Goal: Task Accomplishment & Management: Manage account settings

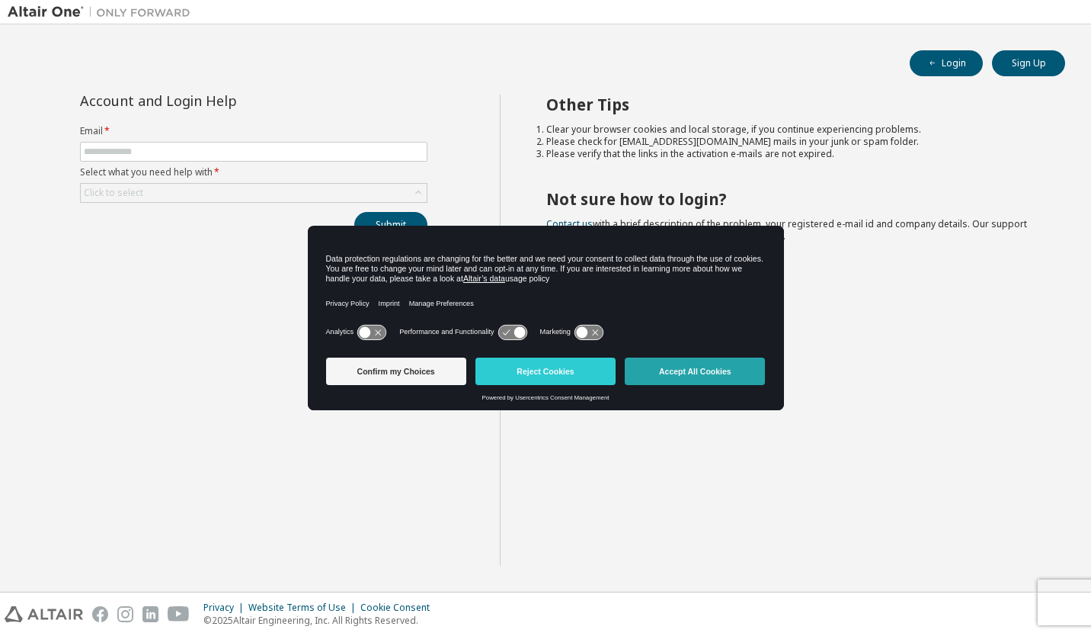
click at [655, 370] on button "Accept All Cookies" at bounding box center [695, 370] width 140 height 27
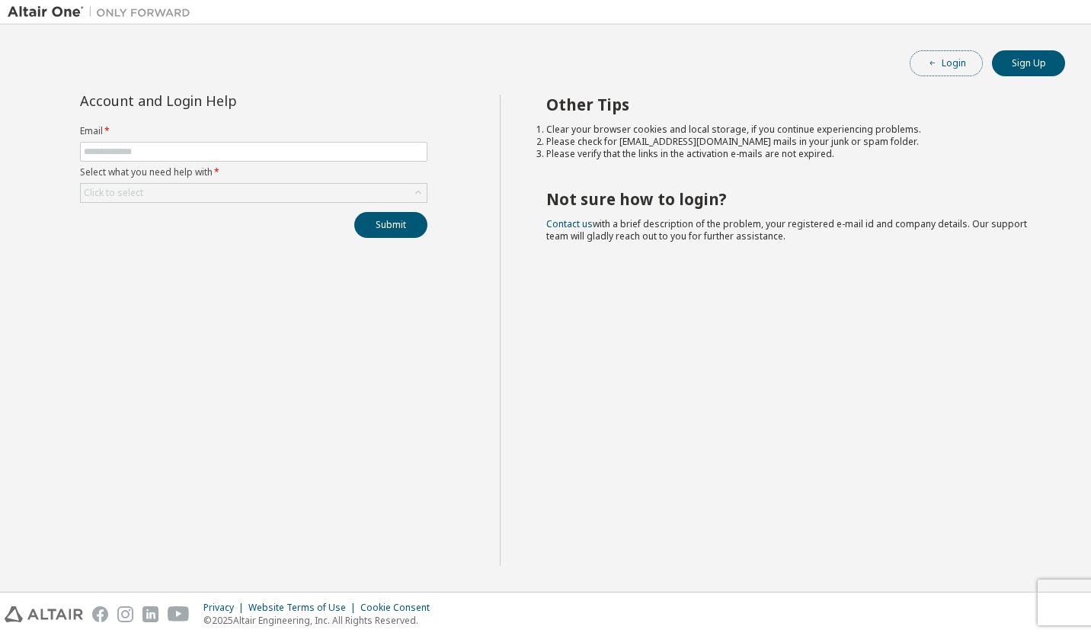
click at [921, 60] on button "Login" at bounding box center [946, 63] width 73 height 26
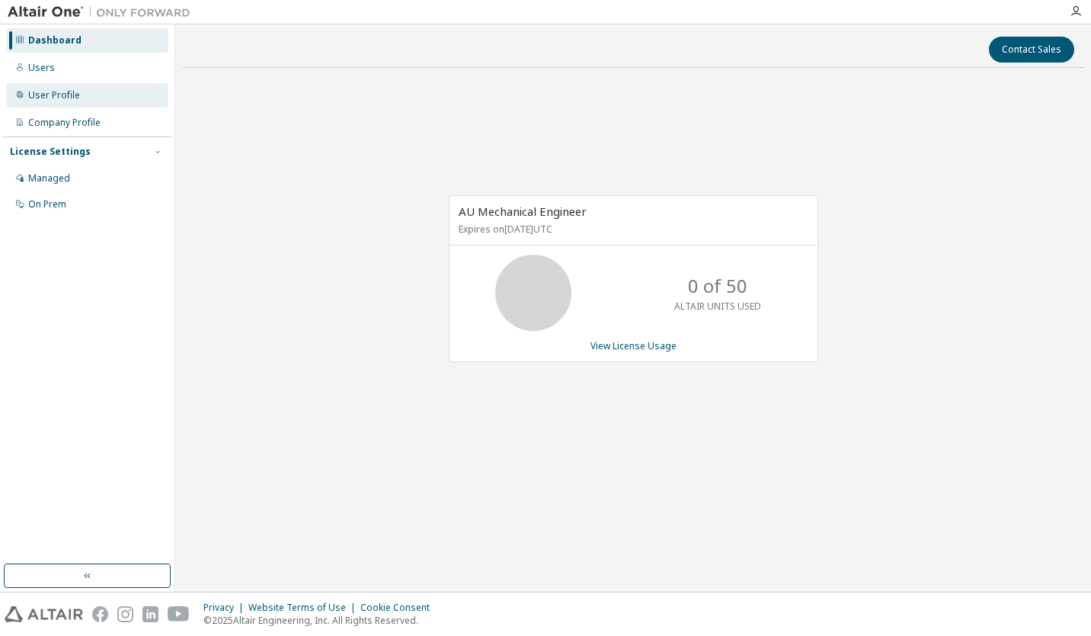
click at [45, 90] on div "User Profile" at bounding box center [54, 95] width 52 height 12
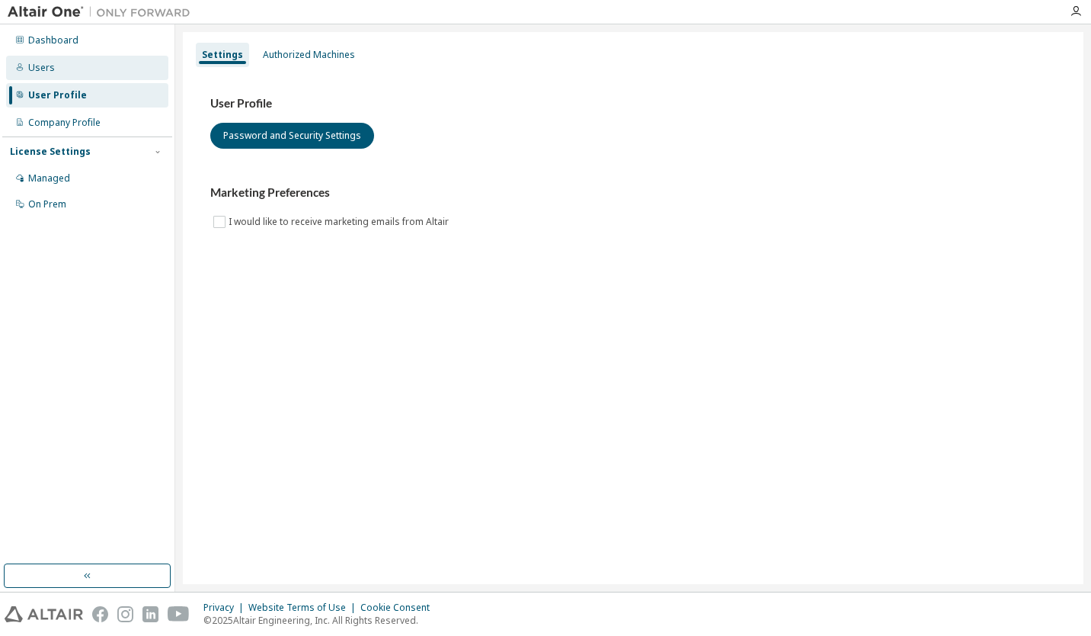
click at [48, 72] on div "Users" at bounding box center [41, 68] width 27 height 12
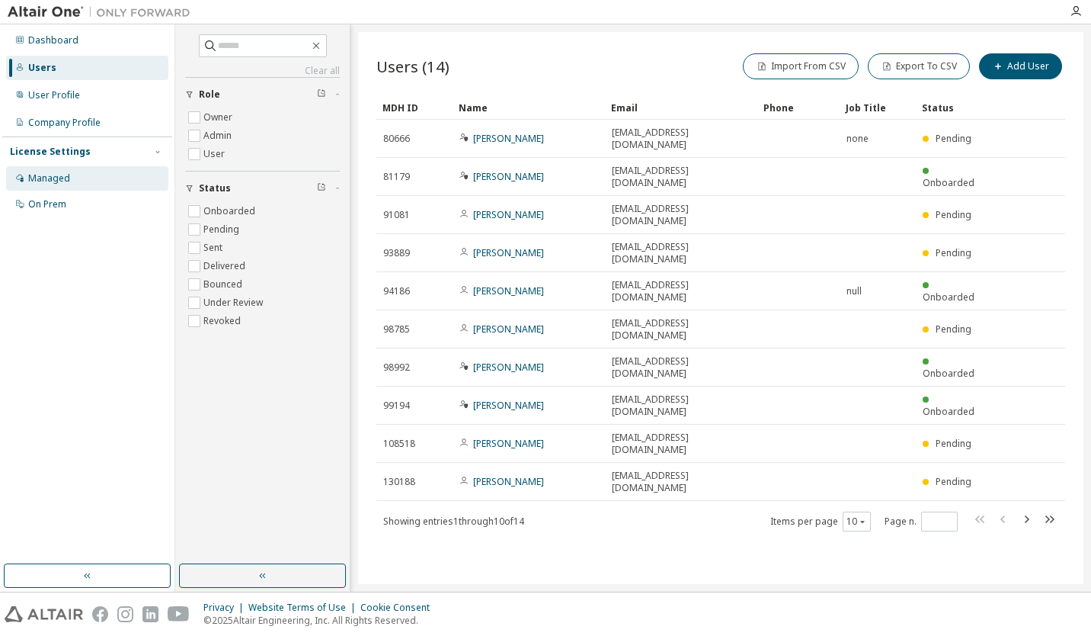
click at [61, 180] on div "Managed" at bounding box center [49, 178] width 42 height 12
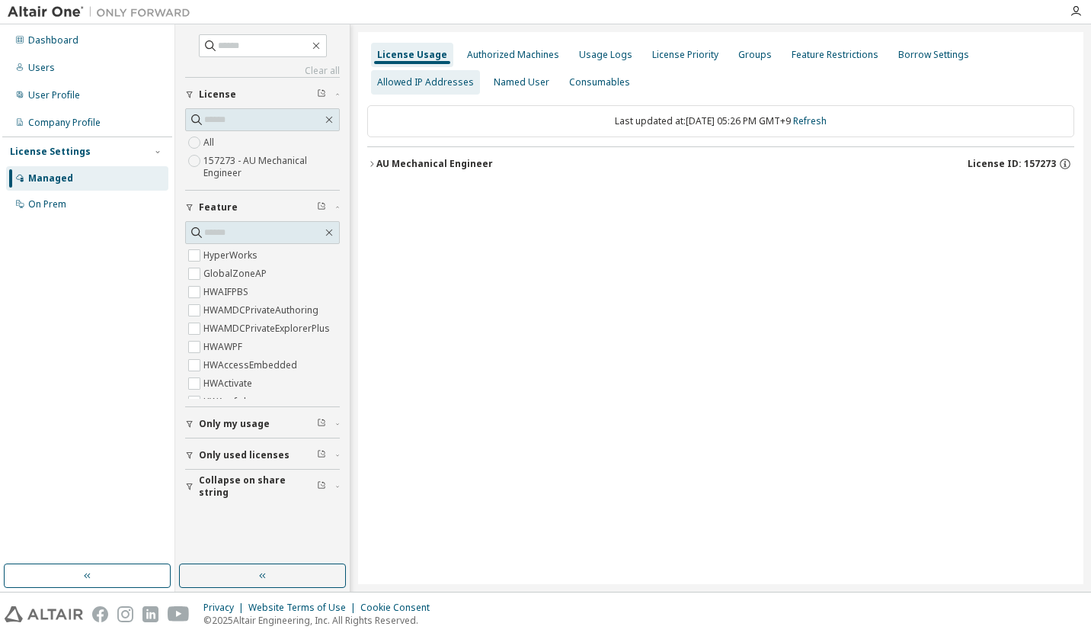
click at [480, 70] on div "Allowed IP Addresses" at bounding box center [425, 82] width 109 height 24
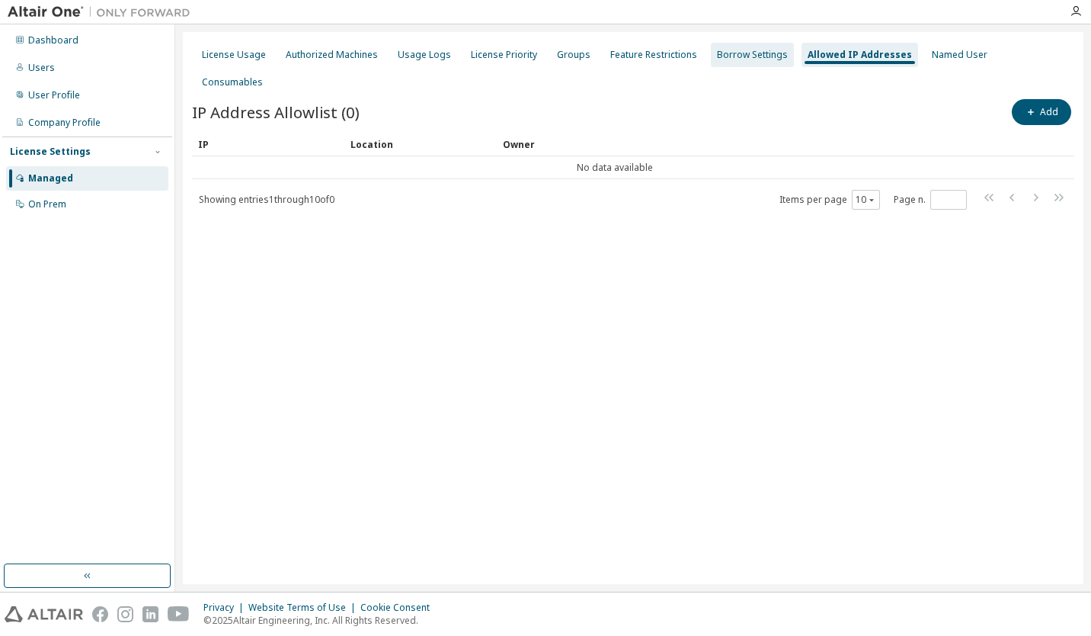
click at [748, 59] on div "Borrow Settings" at bounding box center [752, 55] width 71 height 12
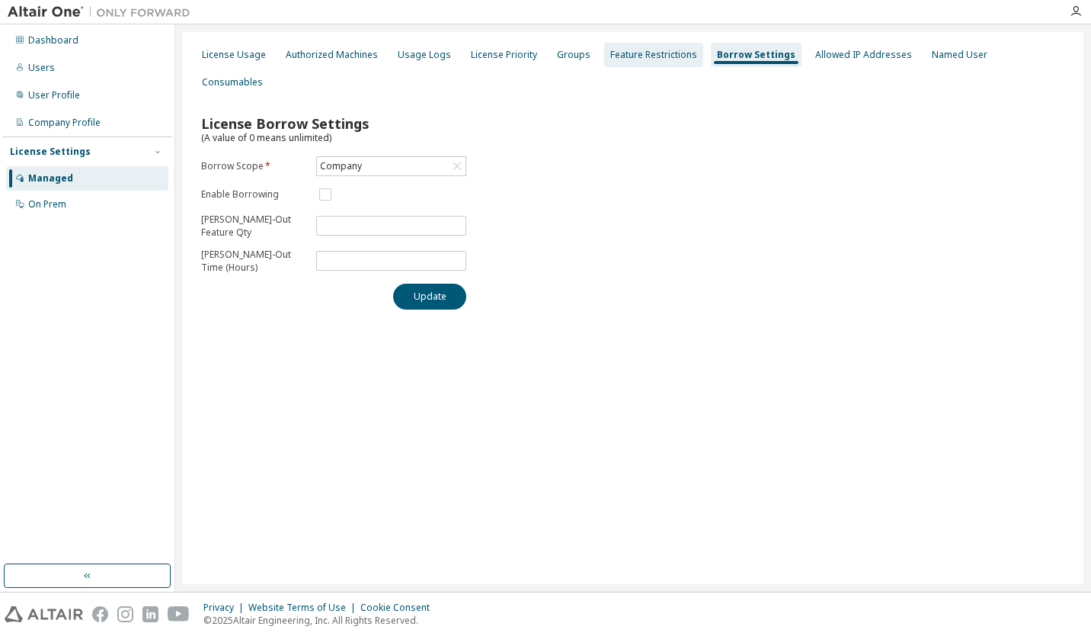
click at [636, 62] on div "Feature Restrictions" at bounding box center [653, 55] width 99 height 24
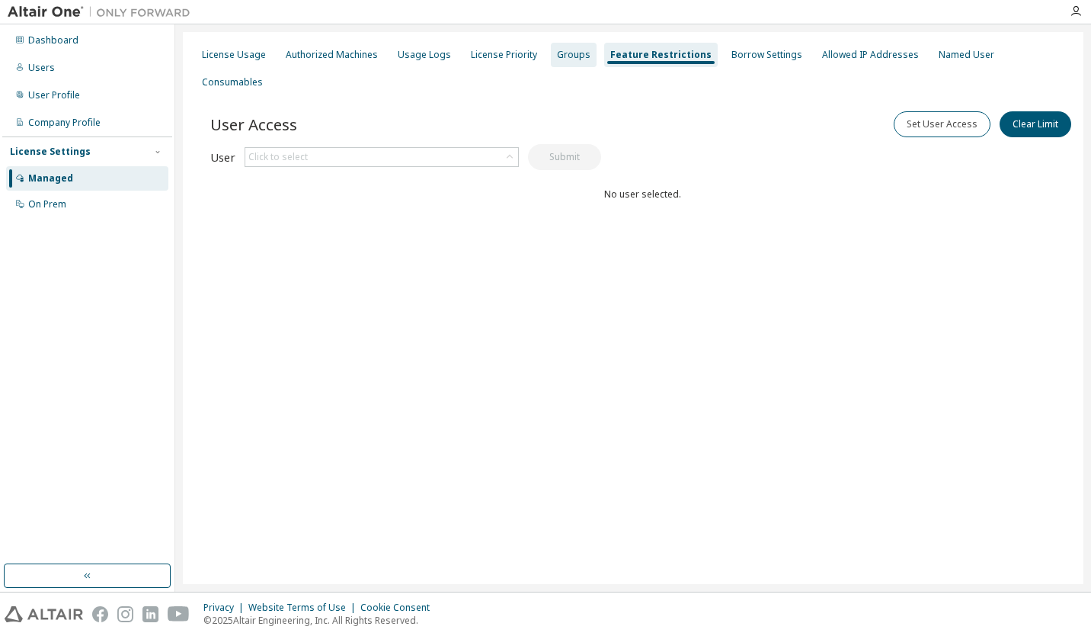
click at [551, 57] on div "Groups" at bounding box center [574, 55] width 46 height 24
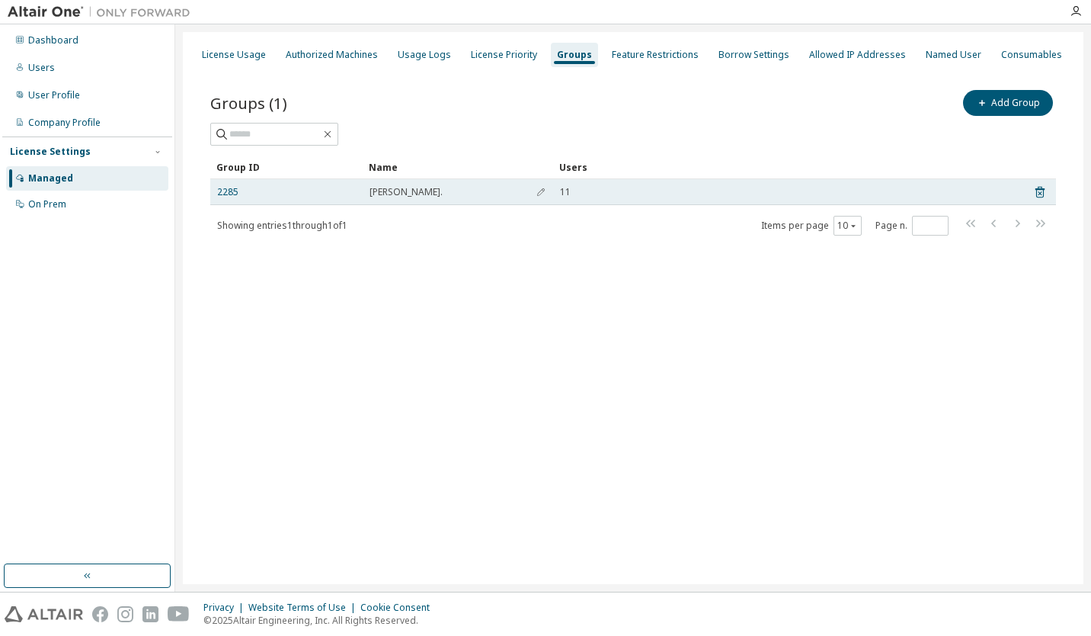
click at [245, 195] on div "2285" at bounding box center [286, 192] width 139 height 12
click at [396, 194] on span "[PERSON_NAME]." at bounding box center [406, 192] width 73 height 12
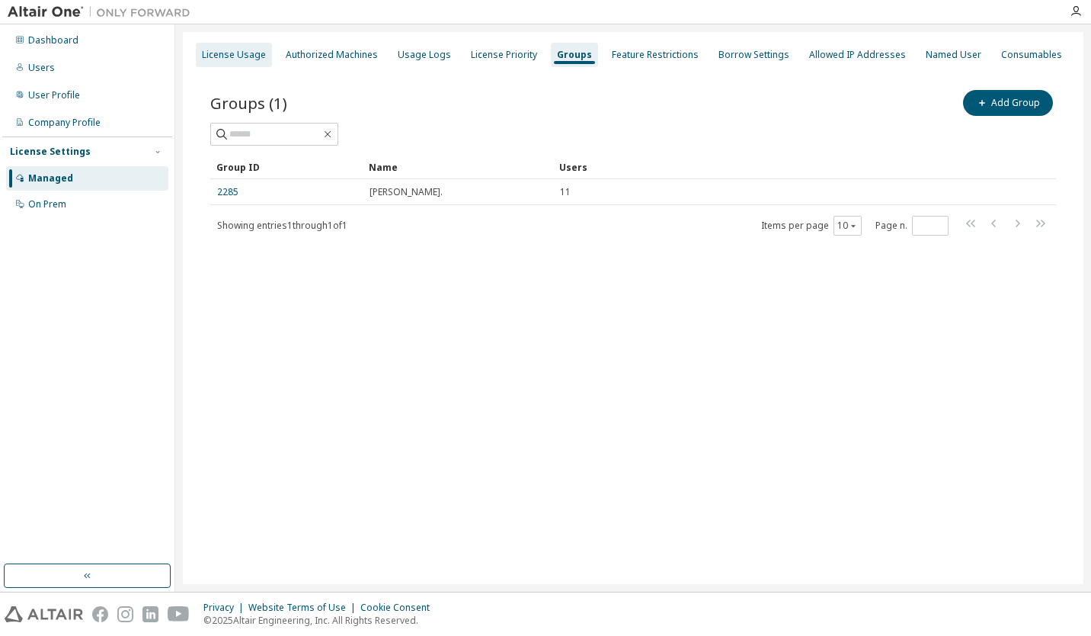
click at [203, 50] on div "License Usage" at bounding box center [234, 55] width 64 height 12
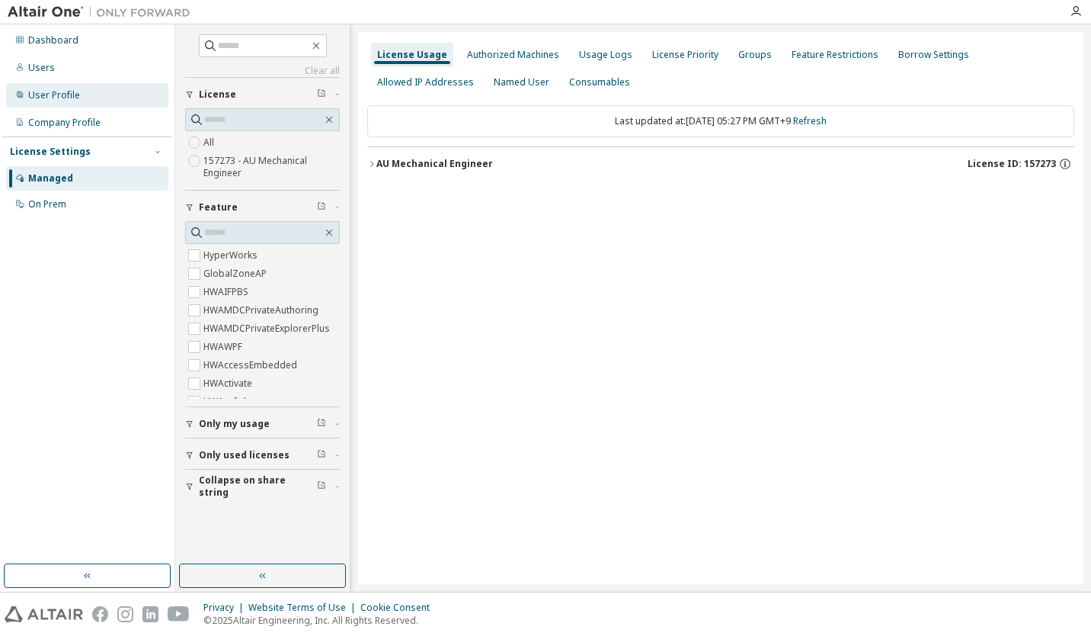
click at [89, 104] on div "User Profile" at bounding box center [87, 95] width 162 height 24
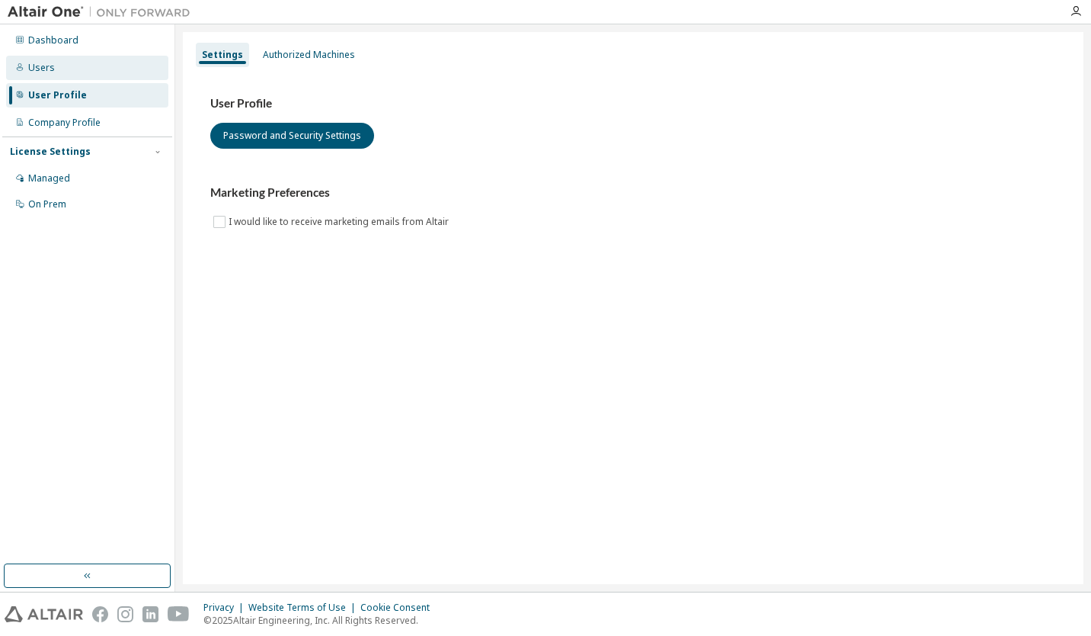
click at [83, 77] on div "Users" at bounding box center [87, 68] width 162 height 24
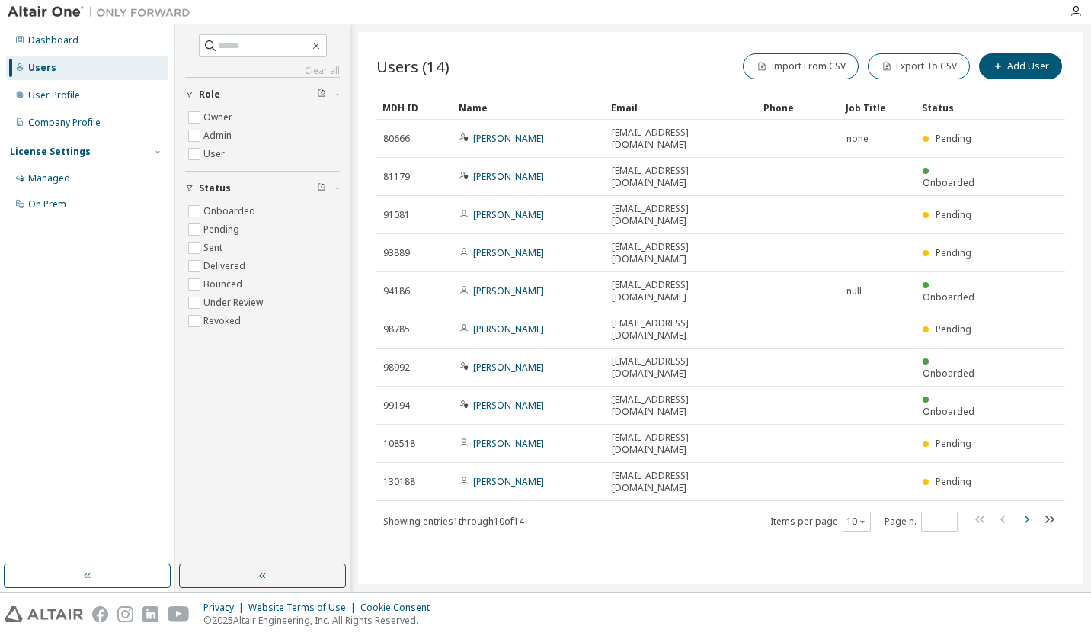
click at [1022, 510] on icon "button" at bounding box center [1026, 519] width 18 height 18
type input "*"
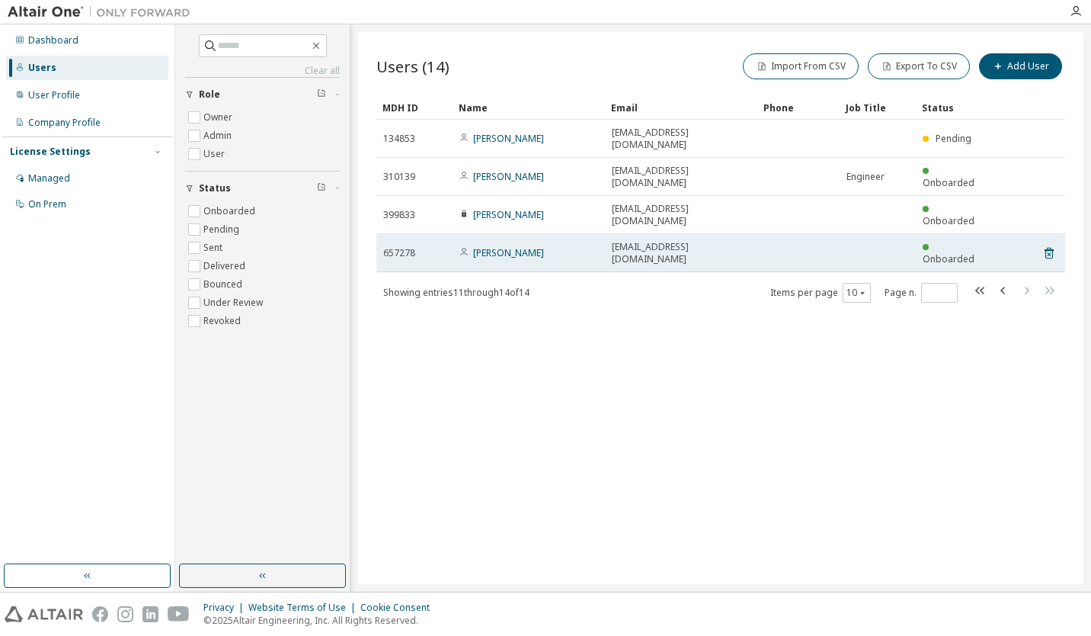
click at [623, 241] on span "hatakes@casio.co.jp" at bounding box center [681, 253] width 139 height 24
click at [506, 246] on link "Shogo Hatake" at bounding box center [508, 252] width 71 height 13
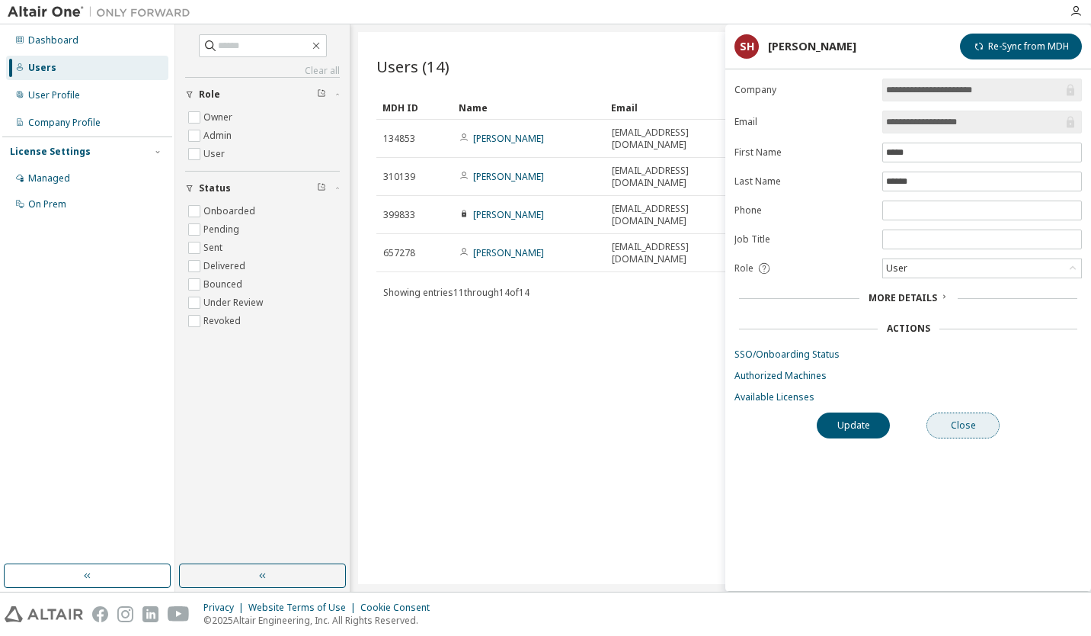
click at [951, 419] on button "Close" at bounding box center [963, 425] width 73 height 26
